Goal: Use online tool/utility: Use online tool/utility

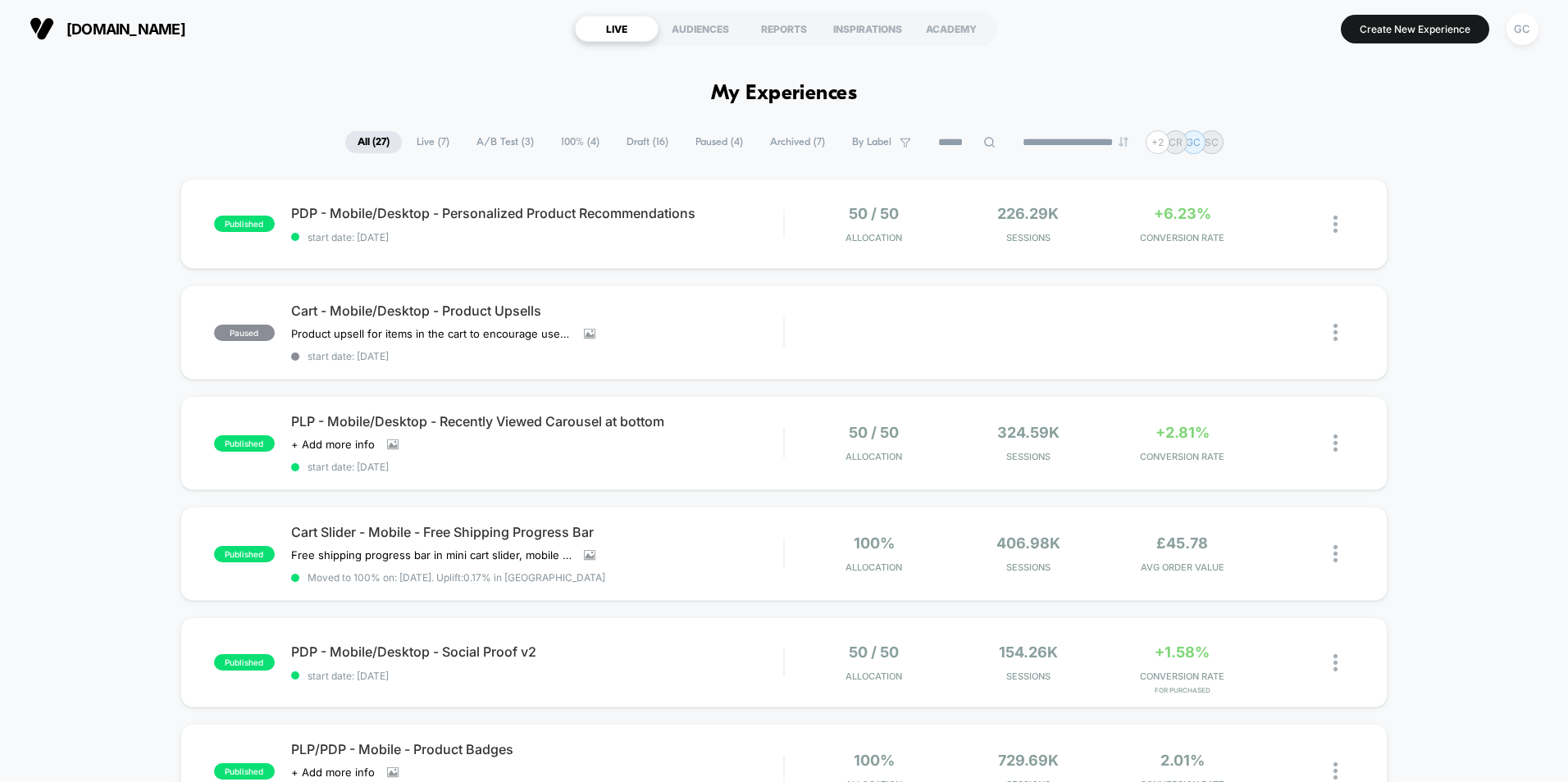
click at [649, 136] on span "Draft ( 16 )" at bounding box center [647, 142] width 67 height 22
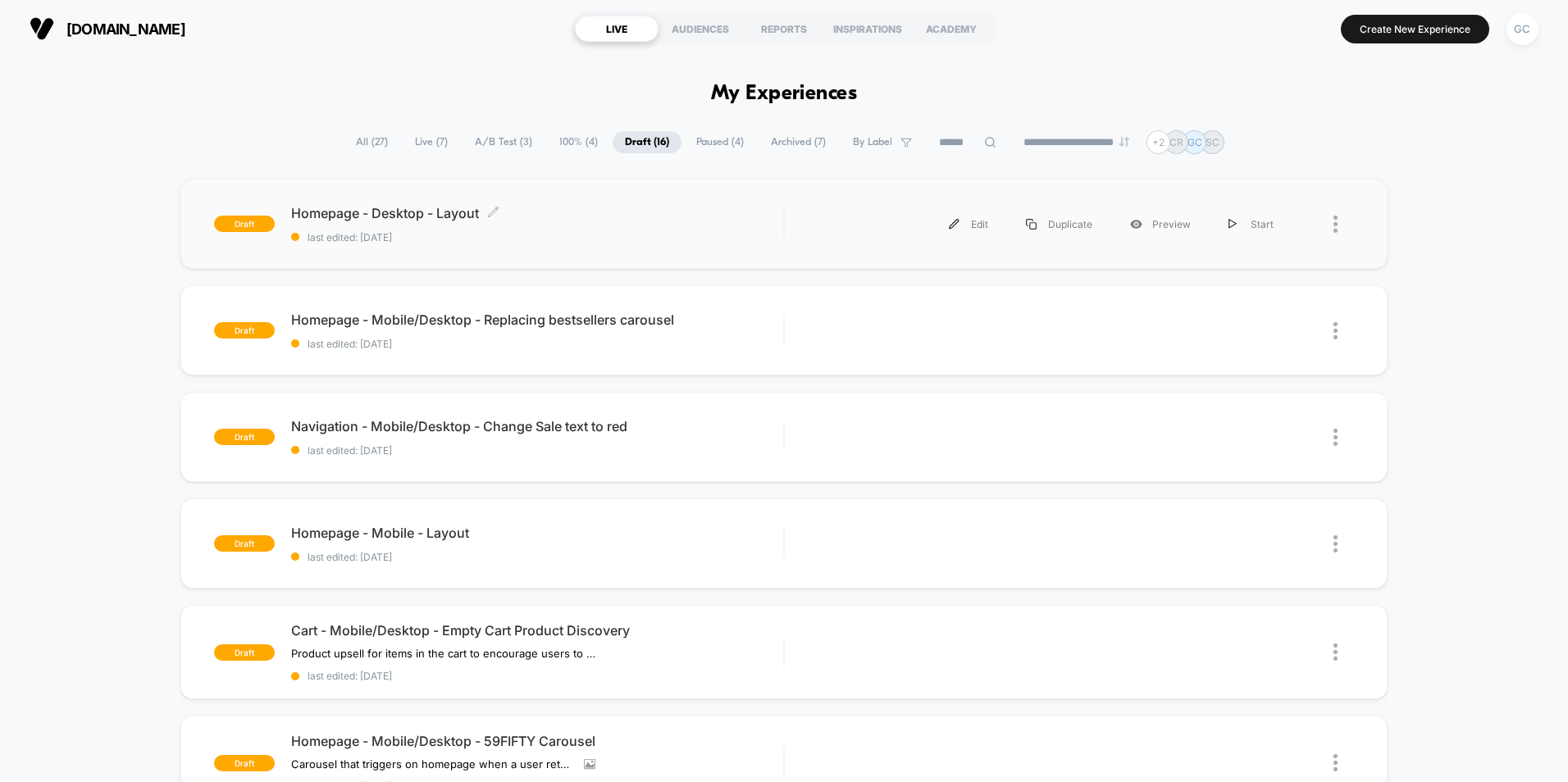
click at [466, 214] on span "Homepage - Desktop - Layout Click to edit experience details" at bounding box center [537, 213] width 492 height 16
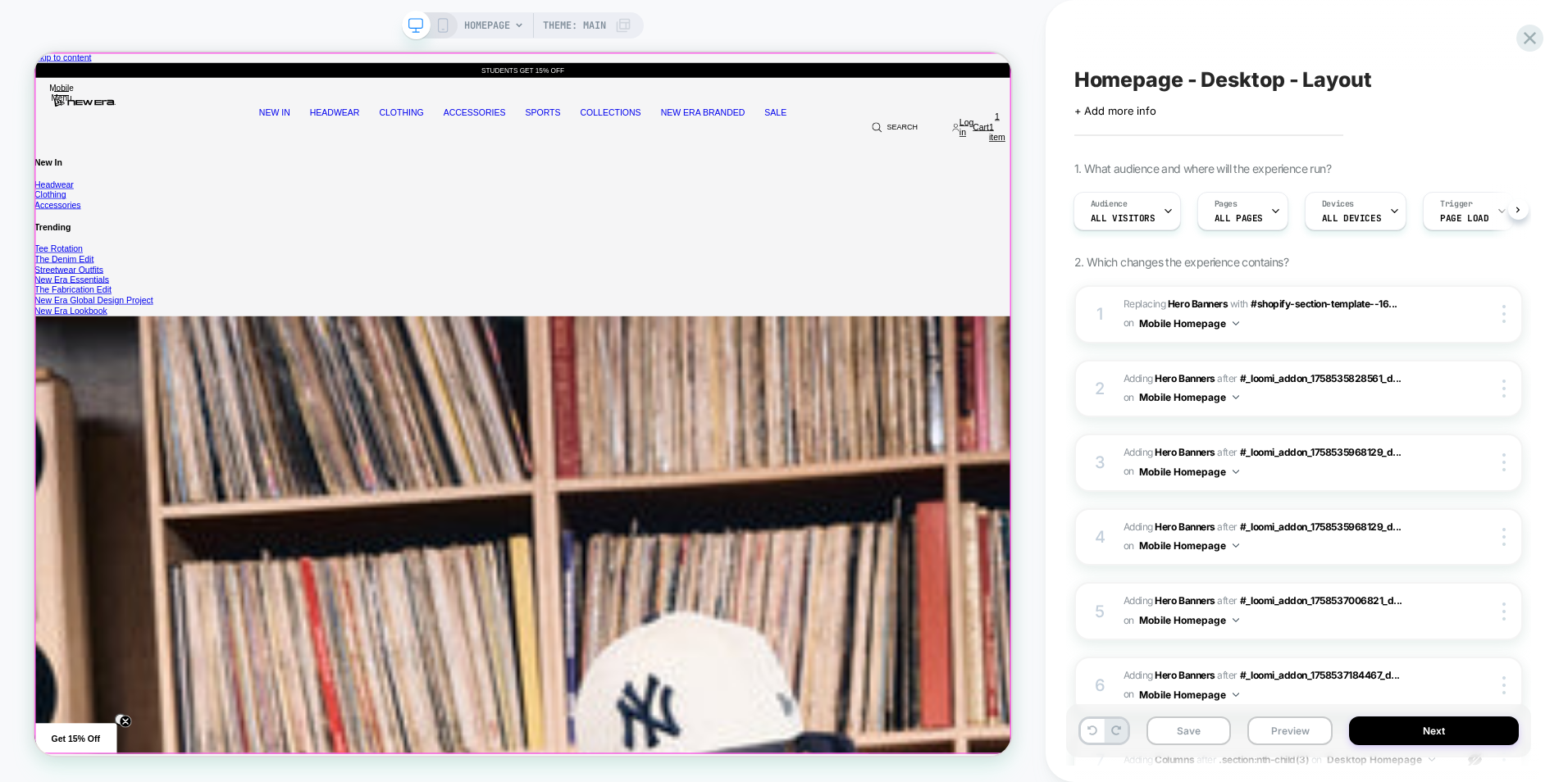
scroll to position [0, 1302]
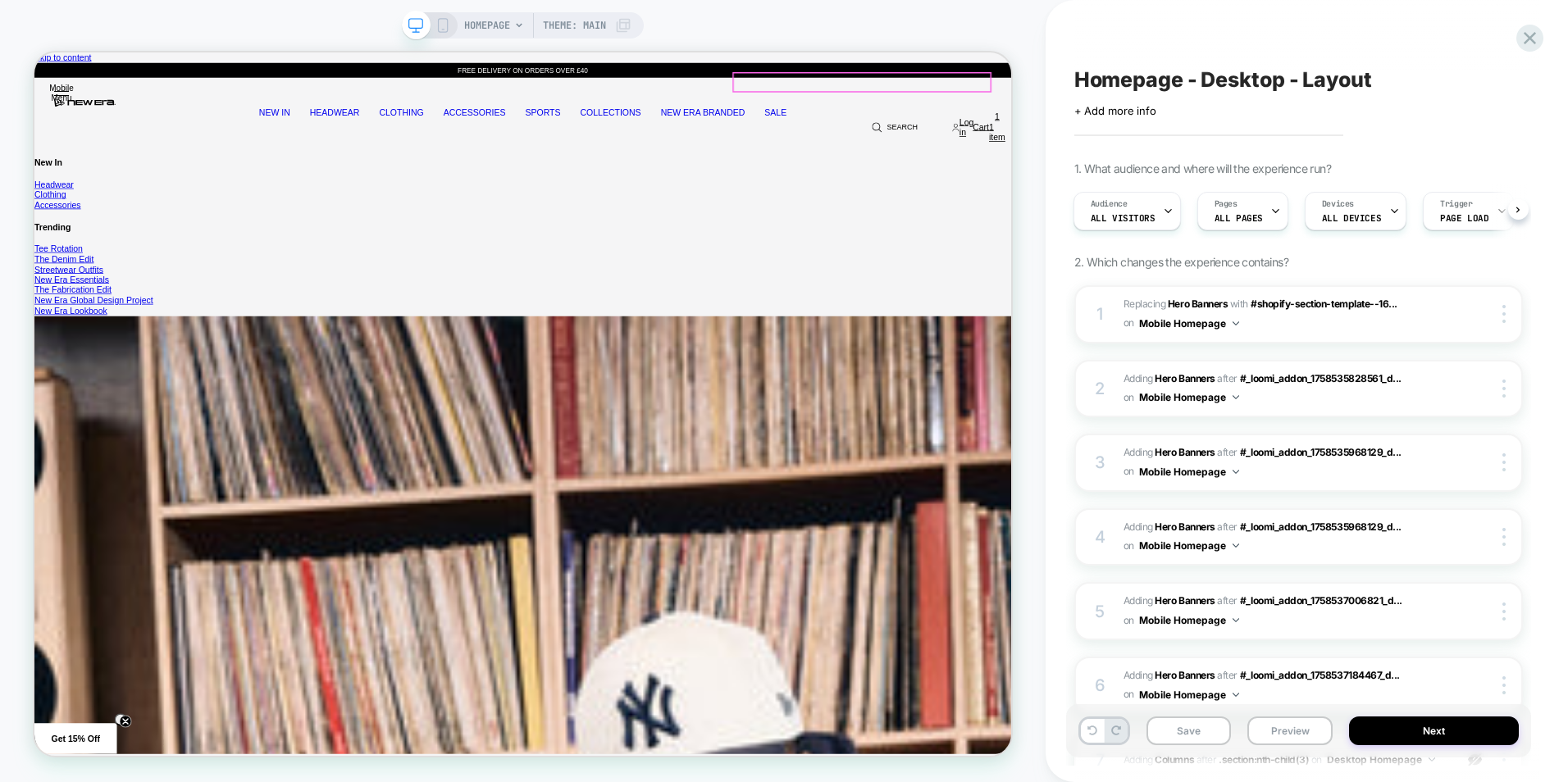
click at [35, 53] on button "Close" at bounding box center [35, 53] width 0 height 0
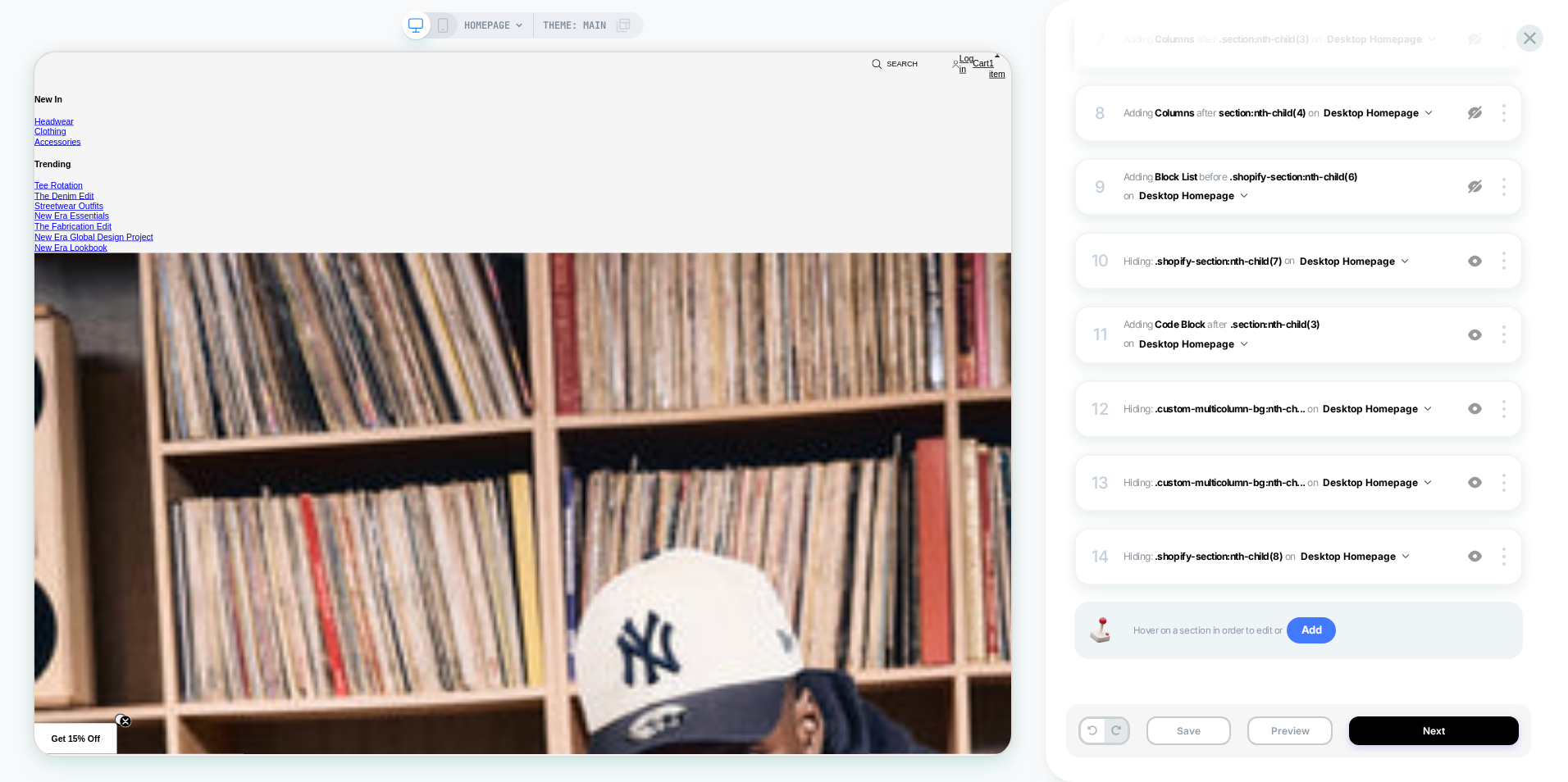
scroll to position [0, 2604]
click at [1503, 407] on img at bounding box center [1503, 409] width 3 height 18
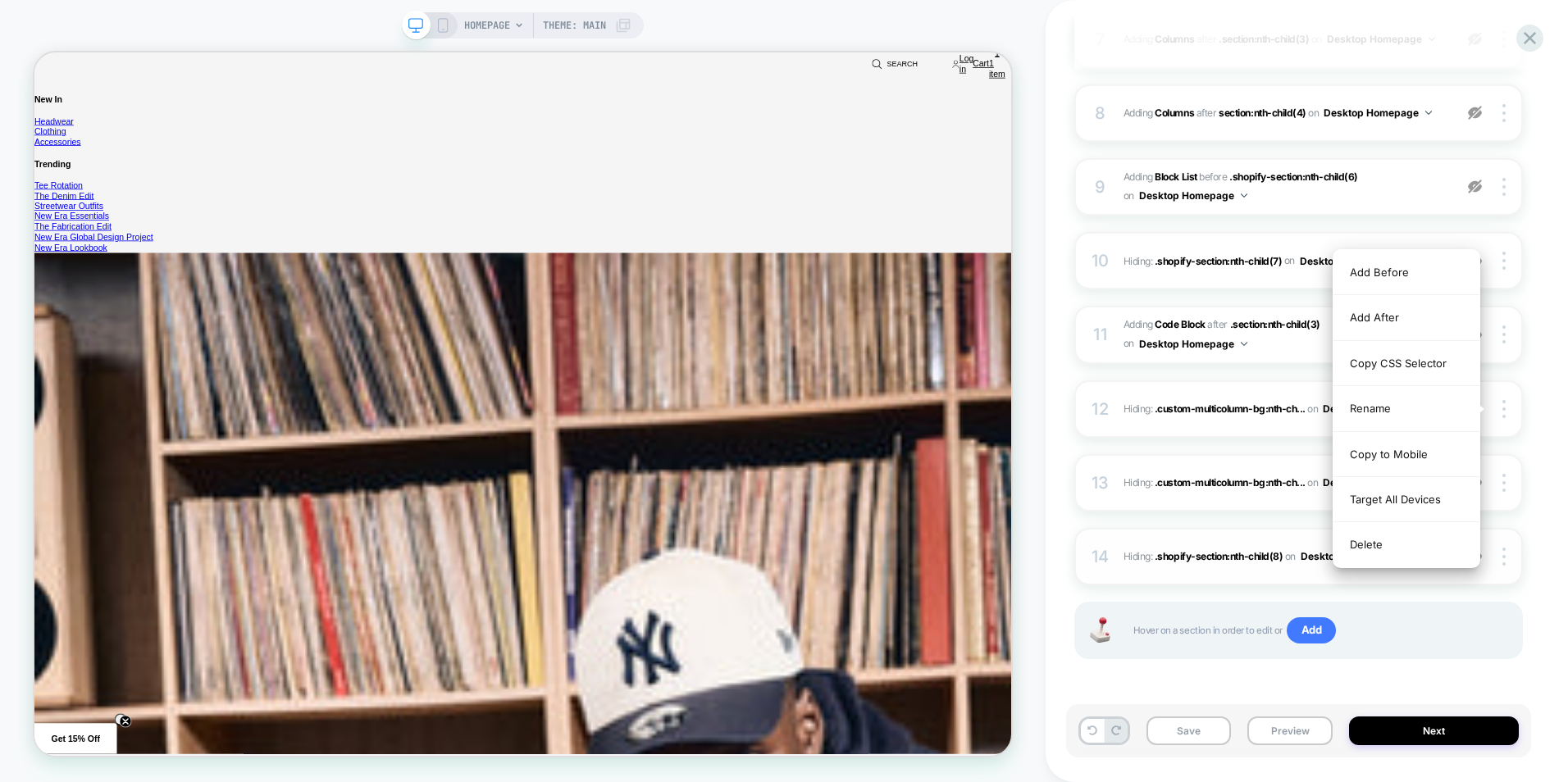
click at [1379, 540] on div "Delete" at bounding box center [1406, 544] width 145 height 44
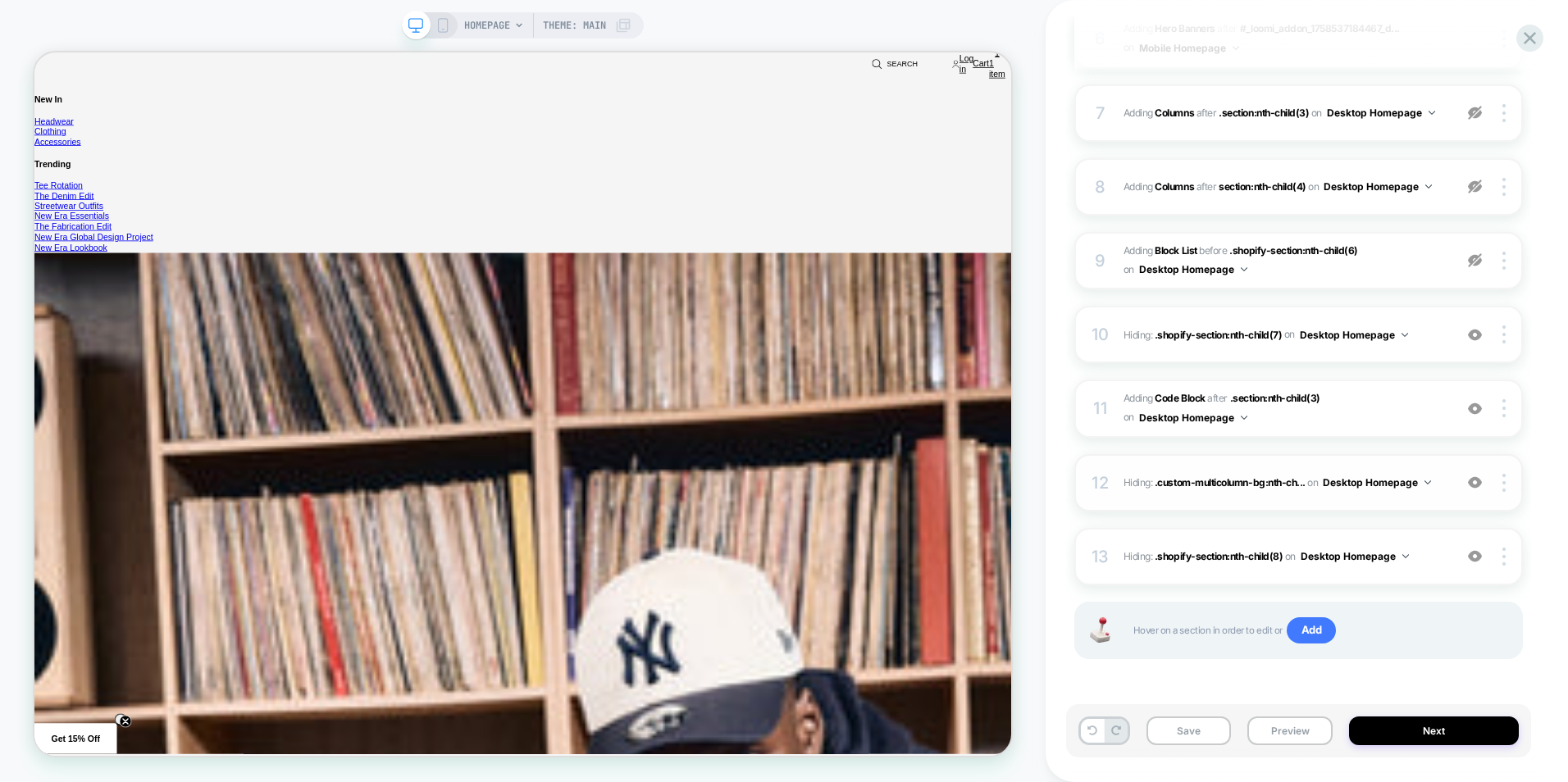
scroll to position [0, 3906]
click at [1499, 484] on div at bounding box center [1504, 483] width 31 height 18
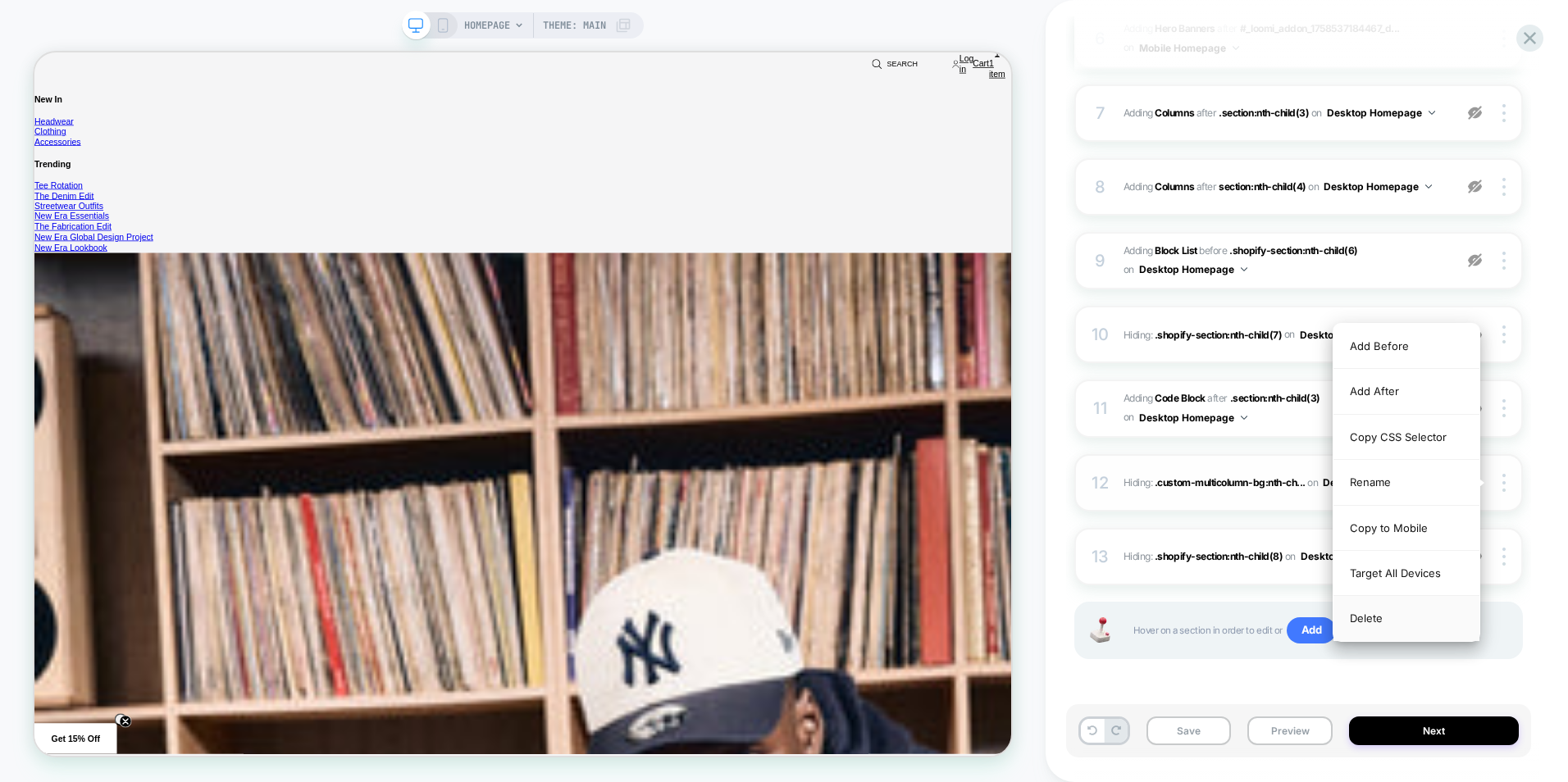
click at [1383, 625] on div "Delete" at bounding box center [1406, 618] width 145 height 44
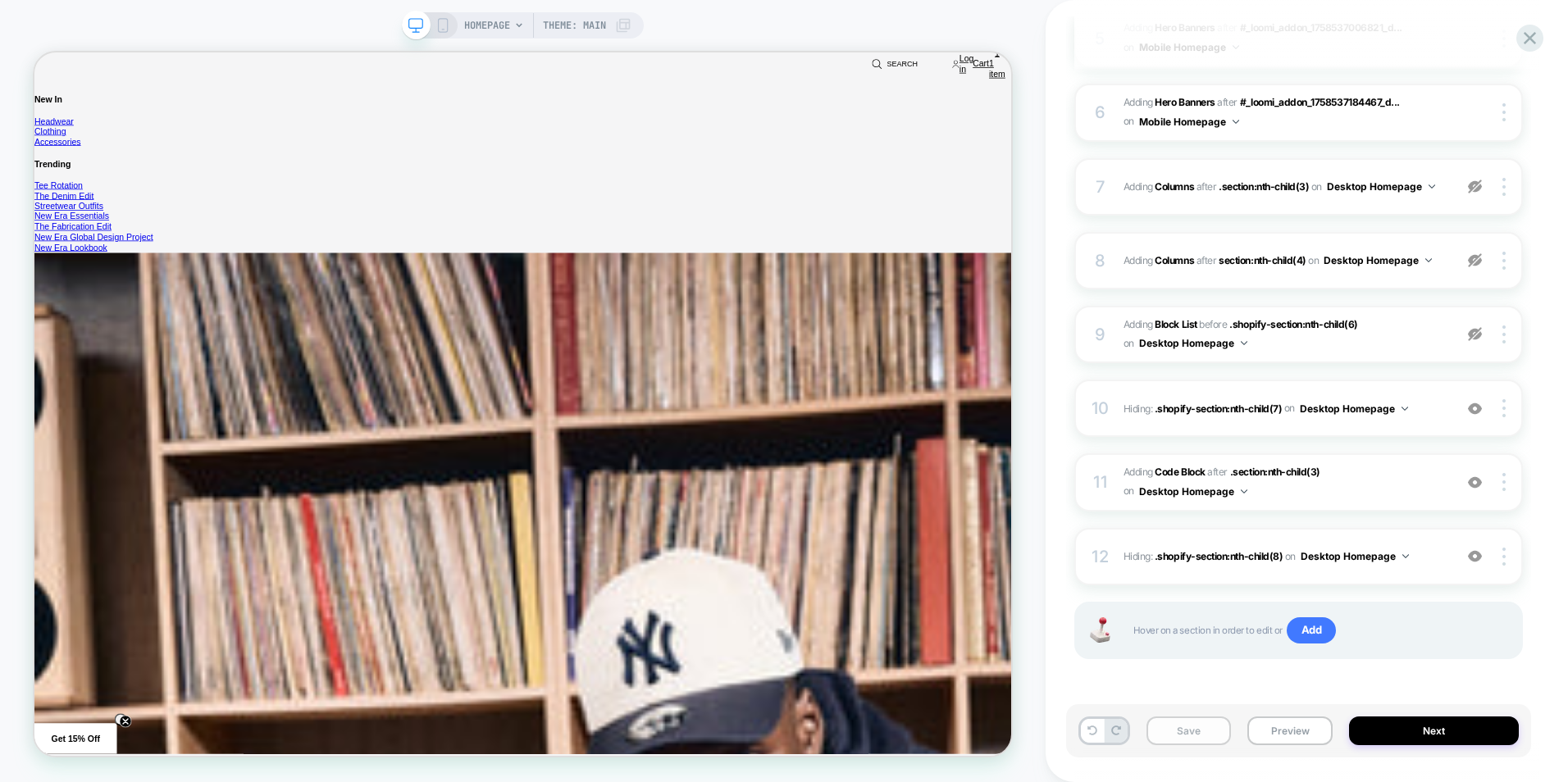
click at [1200, 737] on button "Save" at bounding box center [1189, 730] width 86 height 29
click at [1271, 725] on button "Preview" at bounding box center [1290, 730] width 86 height 29
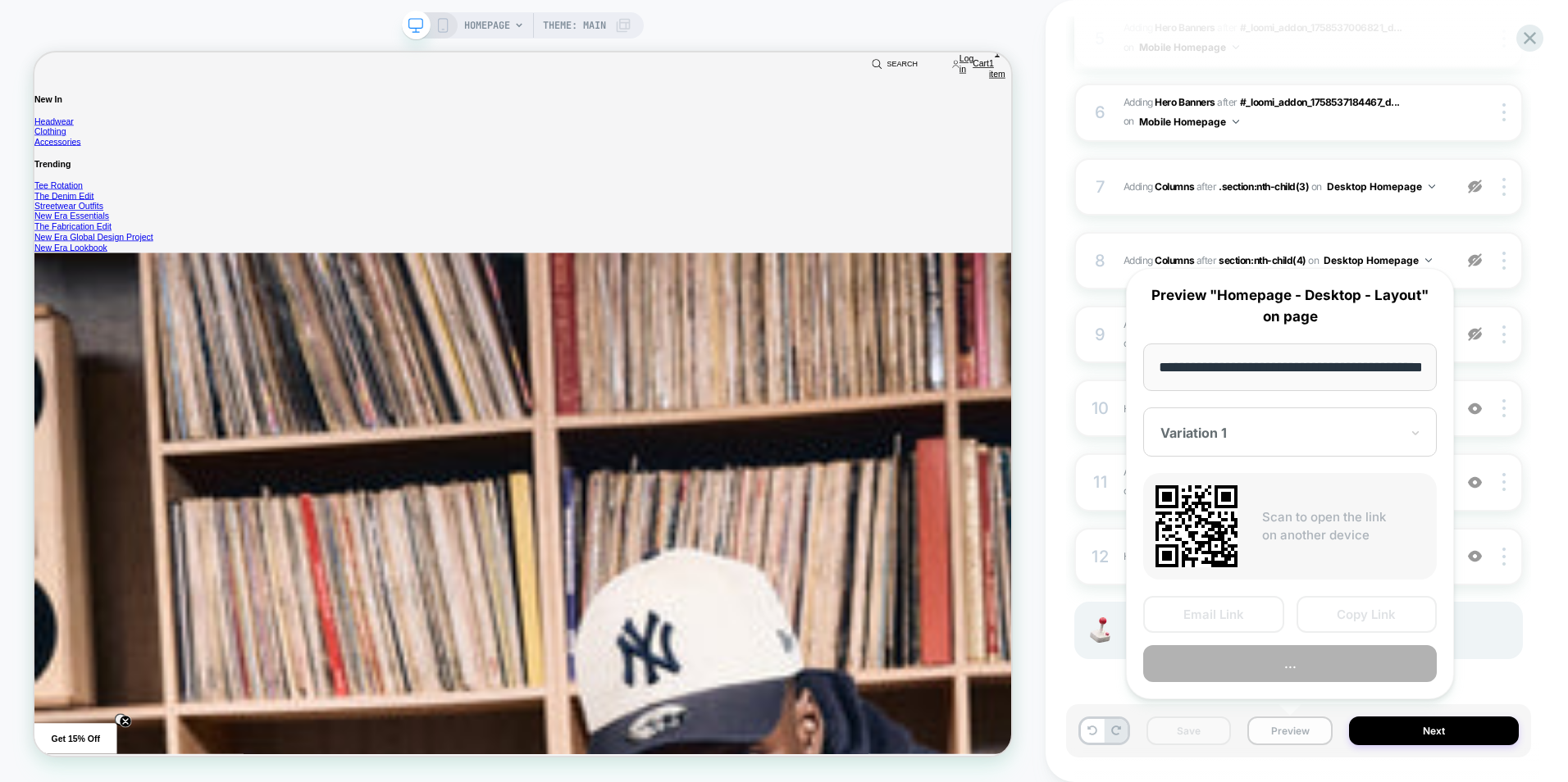
scroll to position [0, 70]
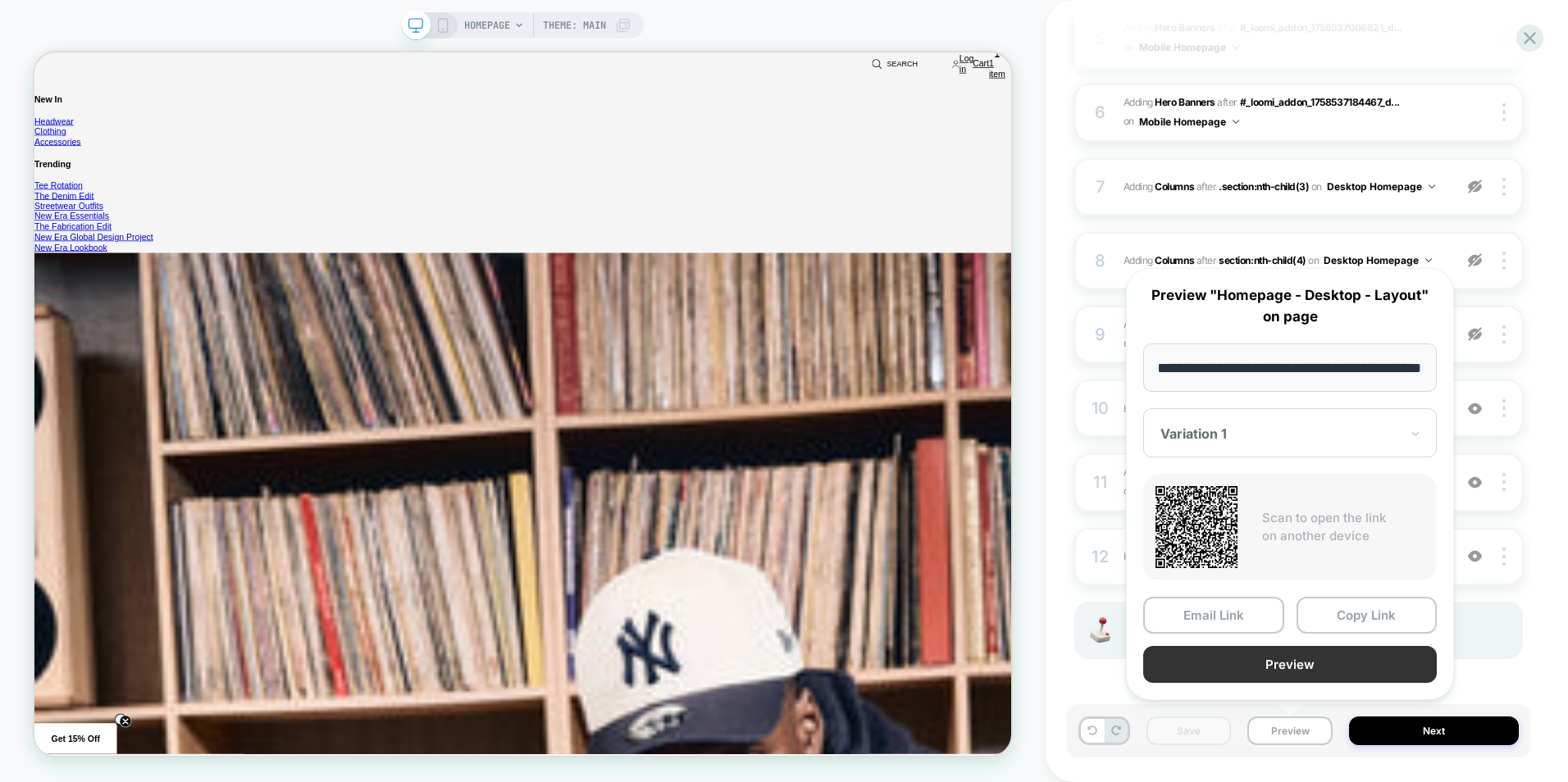
click at [1267, 668] on button "Preview" at bounding box center [1289, 664] width 294 height 37
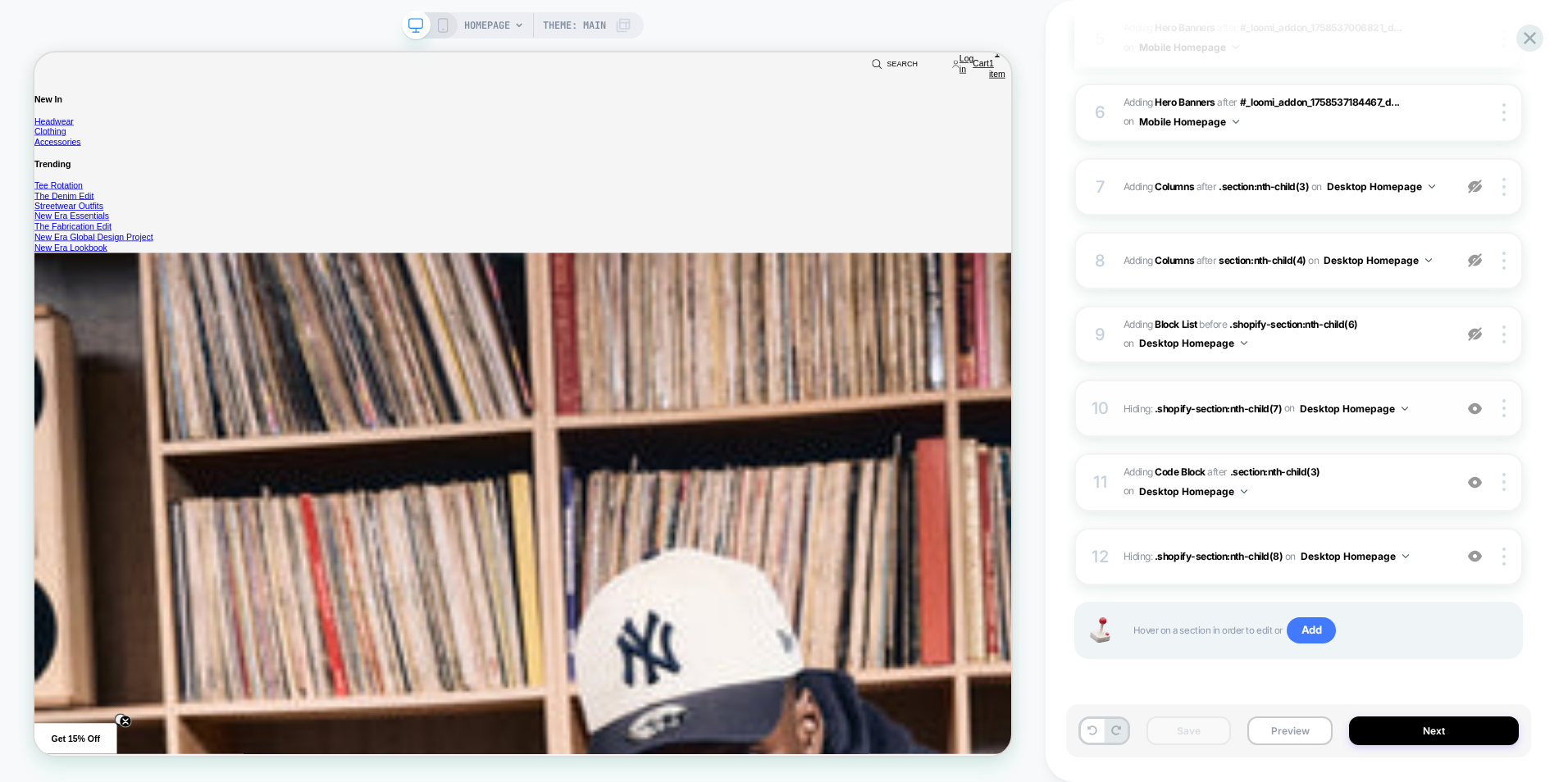
scroll to position [0, 0]
click at [1175, 470] on b "Code Block" at bounding box center [1179, 471] width 50 height 12
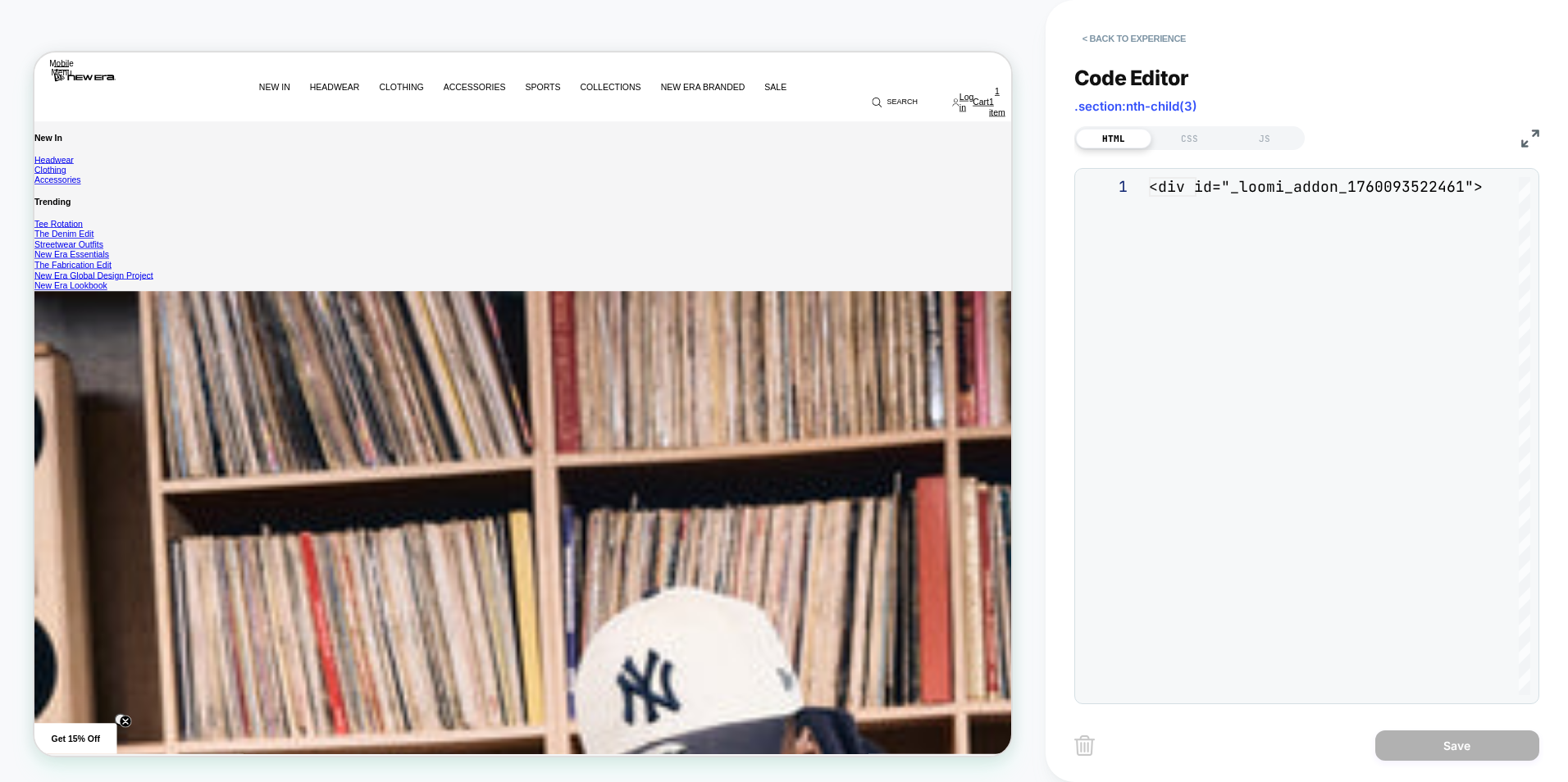
scroll to position [652, 0]
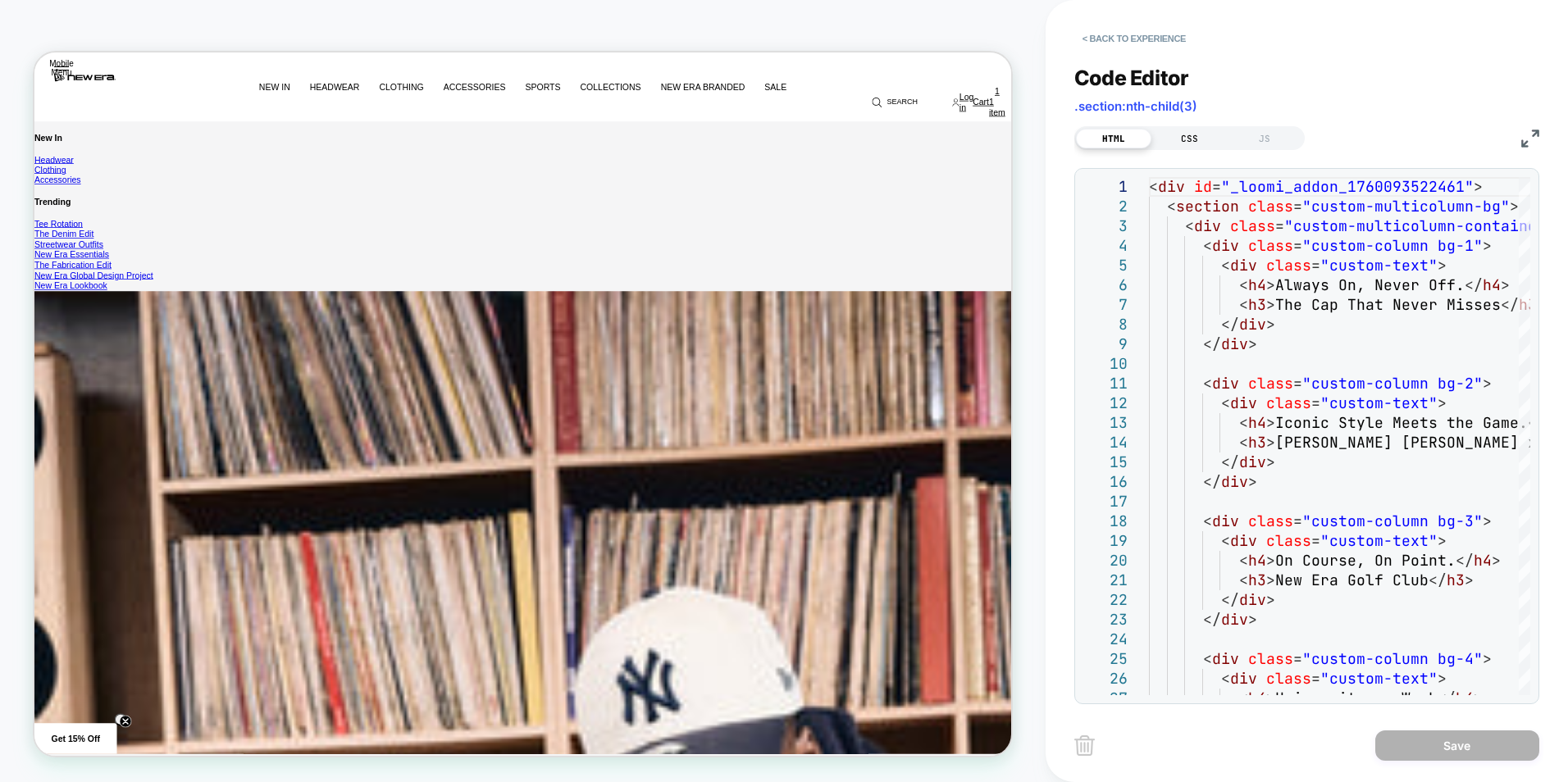
click at [1190, 142] on div "CSS" at bounding box center [1188, 138] width 76 height 20
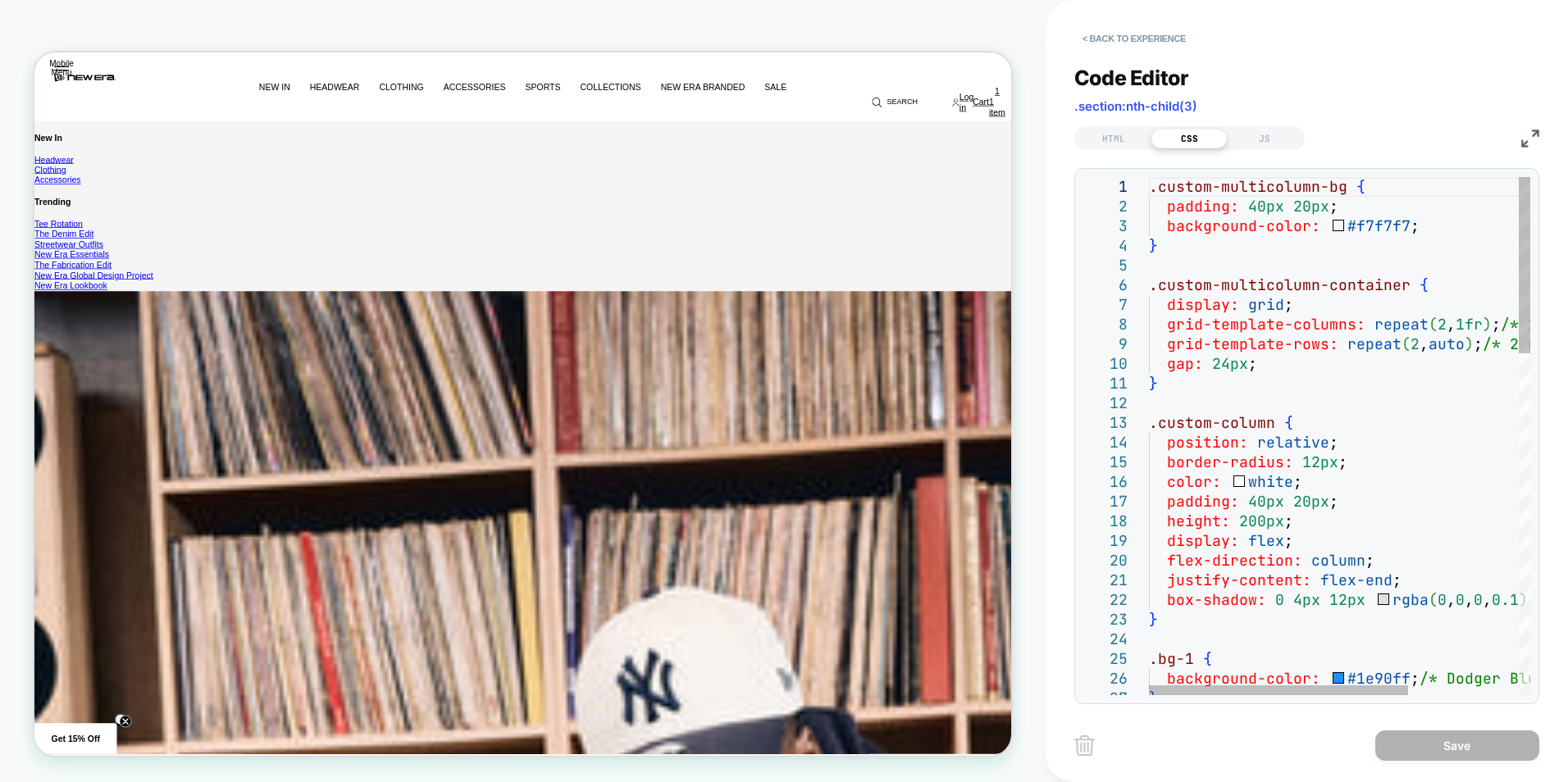
scroll to position [0, 1302]
click at [1156, 695] on div at bounding box center [1278, 690] width 259 height 10
click at [1131, 43] on button "< Back to experience" at bounding box center [1134, 39] width 120 height 26
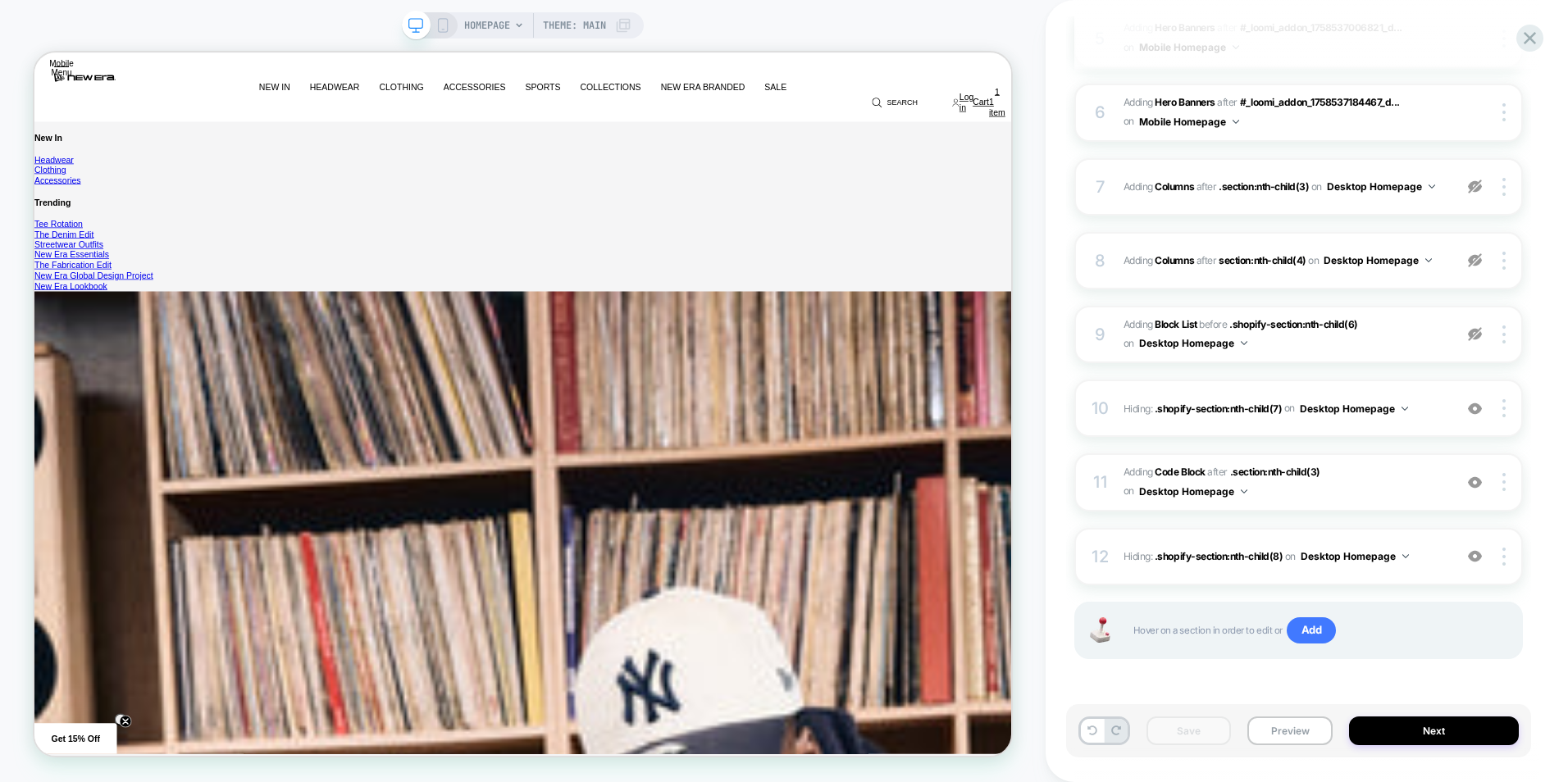
scroll to position [328, 0]
